Goal: Complete application form

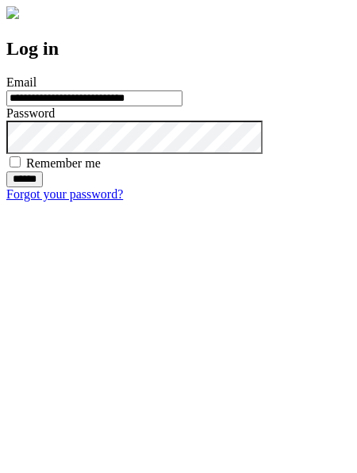
type input "**********"
click at [43, 187] on input "******" at bounding box center [24, 179] width 36 height 16
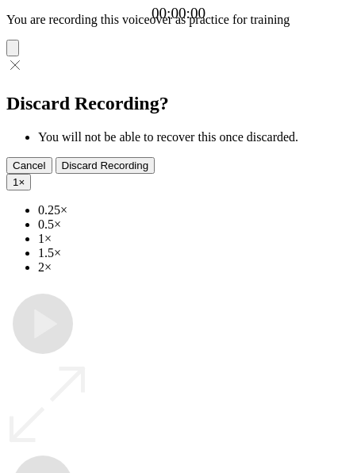
type input "**********"
